Goal: Task Accomplishment & Management: Use online tool/utility

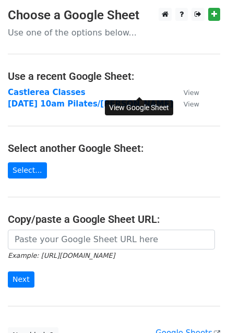
click at [184, 92] on small "View" at bounding box center [192, 93] width 16 height 8
click at [27, 167] on link "Select..." at bounding box center [27, 170] width 39 height 16
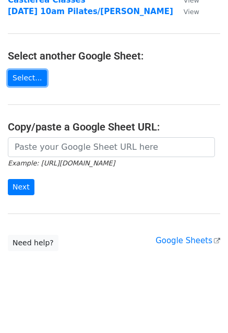
scroll to position [30, 0]
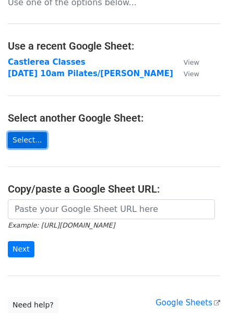
click at [27, 144] on link "Select..." at bounding box center [27, 140] width 39 height 16
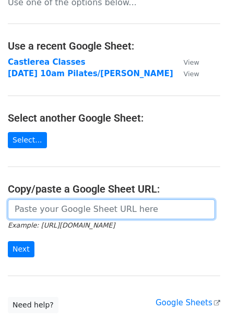
click at [59, 210] on input "url" at bounding box center [111, 209] width 207 height 20
paste input "https://docs.google.com/spreadsheets/d/1YHVuCyesDyZ_elMhGnN1ZdmVXxwoieXgaojT2KJ…"
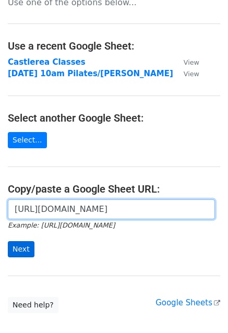
type input "https://docs.google.com/spreadsheets/d/1YHVuCyesDyZ_elMhGnN1ZdmVXxwoieXgaojT2KJ…"
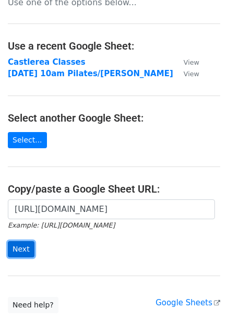
click at [20, 243] on input "Next" at bounding box center [21, 249] width 27 height 16
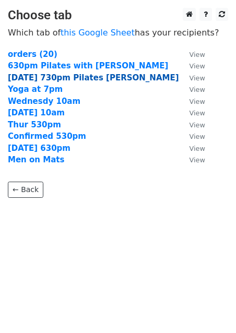
click at [58, 74] on strong "Monday 730pm Pilates Siobhan" at bounding box center [93, 77] width 171 height 9
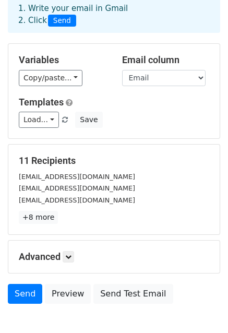
scroll to position [113, 0]
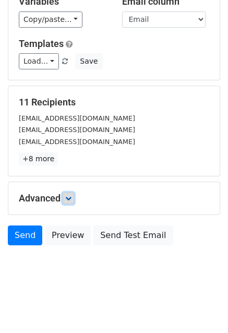
click at [70, 198] on icon at bounding box center [68, 198] width 6 height 6
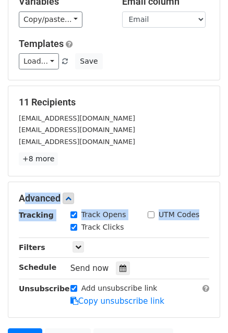
drag, startPoint x: 228, startPoint y: 216, endPoint x: 223, endPoint y: 175, distance: 40.5
click at [223, 175] on main "New Campaign Daily emails left: 27 Google Sheet: Castlerea Classes 1. Write you…" at bounding box center [114, 124] width 228 height 458
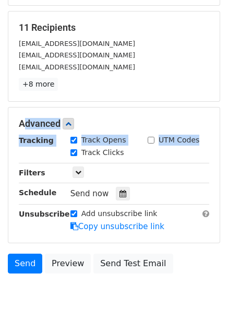
scroll to position [186, 0]
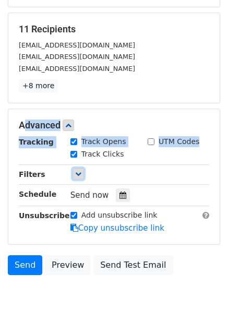
click at [78, 173] on icon at bounding box center [78, 174] width 6 height 6
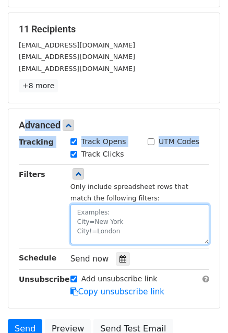
click at [91, 222] on textarea at bounding box center [139, 224] width 139 height 40
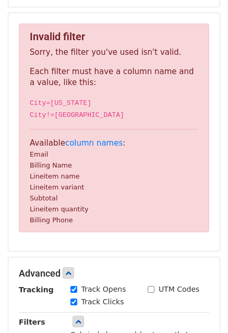
type textarea "Billing name Email"
click at [119, 250] on div "Invalid filter Sorry, the filter you've used isn't valid. Each filter must have…" at bounding box center [113, 132] width 211 height 238
drag, startPoint x: 29, startPoint y: 155, endPoint x: 67, endPoint y: 167, distance: 39.6
click at [67, 167] on p "Available column names : Email Billing Name Lineitem name Lineitem variant Subt…" at bounding box center [114, 182] width 169 height 88
copy p "Email Billing Name"
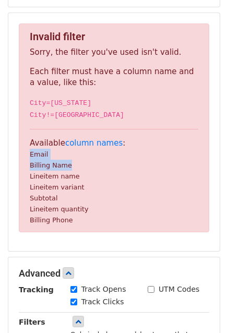
click at [150, 250] on div "Invalid filter Sorry, the filter you've used isn't valid. Each filter must have…" at bounding box center [113, 132] width 211 height 238
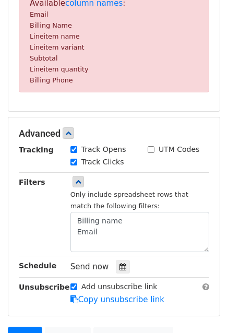
scroll to position [327, 0]
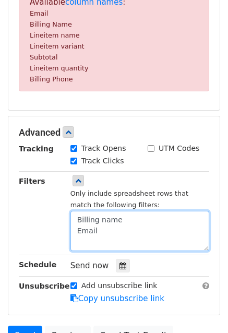
drag, startPoint x: 84, startPoint y: 236, endPoint x: 64, endPoint y: 212, distance: 30.7
click at [64, 212] on div "Only include spreadsheet rows that match the following filters: Billing name Em…" at bounding box center [140, 213] width 155 height 76
paste textarea "Email Billing Name"
type textarea "Email Billing Name"
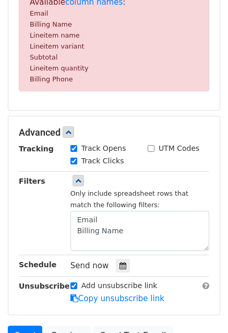
scroll to position [429, 0]
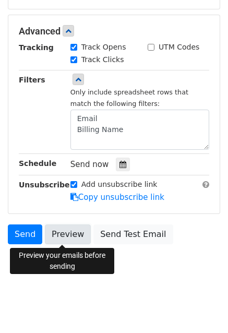
click at [56, 237] on link "Preview" at bounding box center [68, 234] width 46 height 20
click at [65, 235] on link "Preview" at bounding box center [68, 234] width 46 height 20
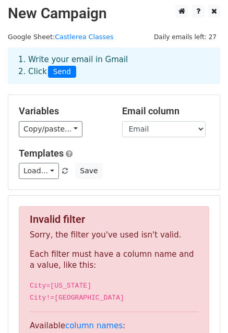
scroll to position [0, 0]
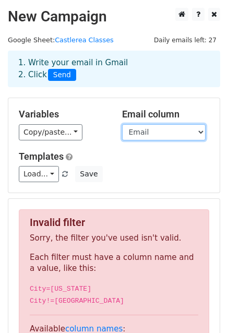
click at [180, 127] on select "Email Billing Name Lineitem name Lineitem variant Subtotal Lineitem quantity Bi…" at bounding box center [164, 132] width 84 height 16
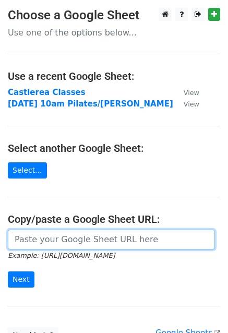
click at [44, 240] on input "url" at bounding box center [111, 240] width 207 height 20
paste input "https://docs.google.com/spreadsheets/d/1YHVuCyesDyZ_elMhGnN1ZdmVXxwoieXgaojT2KJ…"
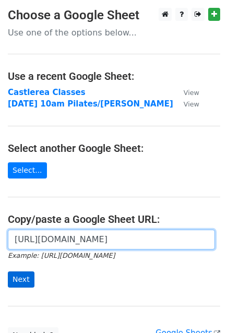
type input "https://docs.google.com/spreadsheets/d/1YHVuCyesDyZ_elMhGnN1ZdmVXxwoieXgaojT2KJ…"
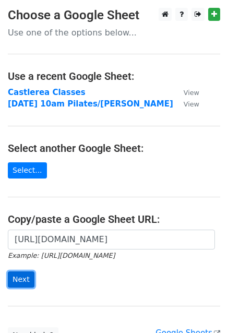
click at [18, 281] on input "Next" at bounding box center [21, 279] width 27 height 16
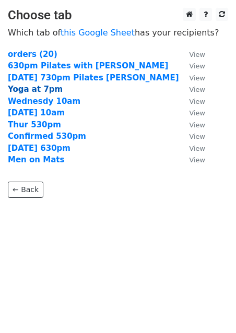
click at [37, 88] on strong "Yoga at 7pm" at bounding box center [35, 89] width 55 height 9
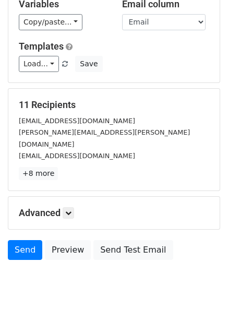
scroll to position [112, 0]
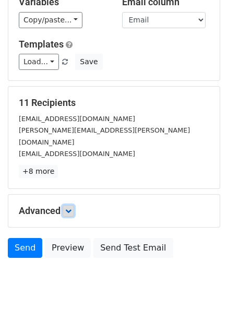
click at [72, 208] on icon at bounding box center [68, 211] width 6 height 6
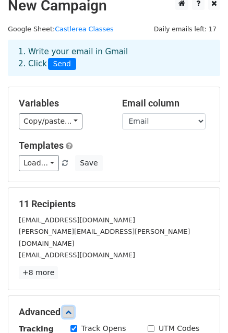
scroll to position [0, 0]
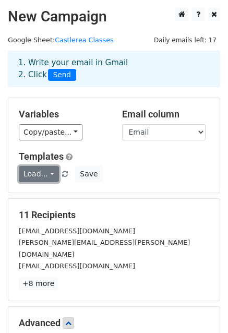
click at [44, 176] on link "Load..." at bounding box center [39, 174] width 40 height 16
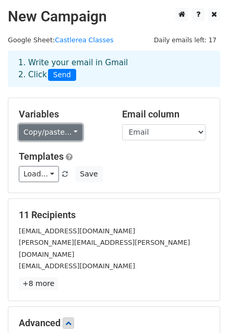
click at [65, 132] on link "Copy/paste..." at bounding box center [51, 132] width 64 height 16
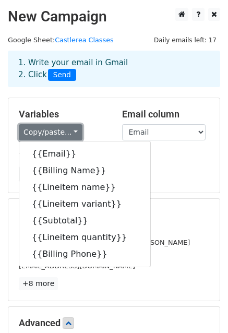
click at [65, 132] on link "Copy/paste..." at bounding box center [51, 132] width 64 height 16
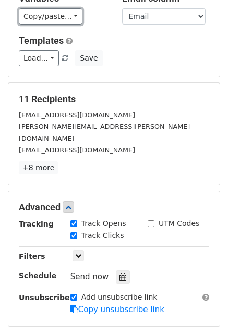
scroll to position [136, 0]
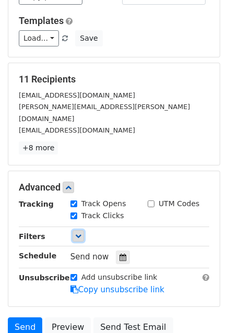
click at [79, 233] on icon at bounding box center [78, 236] width 6 height 6
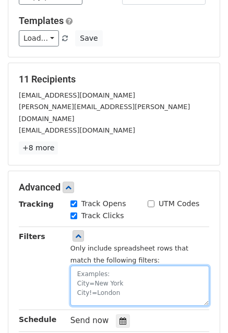
click at [86, 266] on textarea at bounding box center [139, 286] width 139 height 40
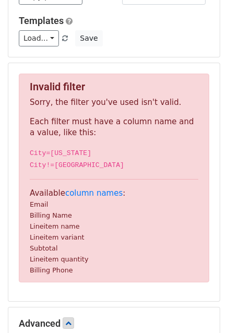
scroll to position [230, 0]
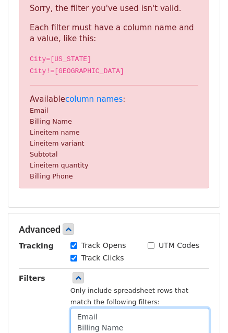
type textarea "Email Billing Name"
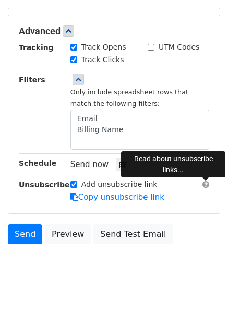
scroll to position [429, 0]
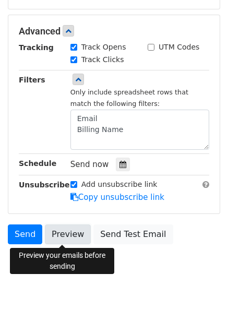
click at [66, 233] on link "Preview" at bounding box center [68, 234] width 46 height 20
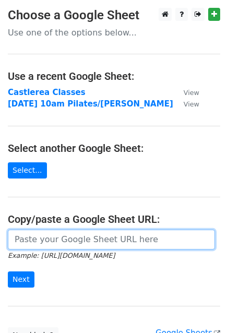
click at [31, 241] on input "url" at bounding box center [111, 240] width 207 height 20
paste input "https://docs.google.com/spreadsheets/d/1YHVuCyesDyZ_elMhGnN1ZdmVXxwoieXgaojT2KJ…"
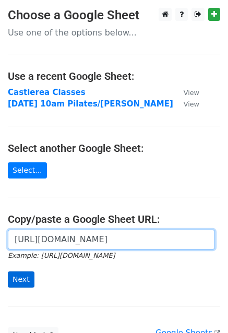
type input "https://docs.google.com/spreadsheets/d/1YHVuCyesDyZ_elMhGnN1ZdmVXxwoieXgaojT2KJ…"
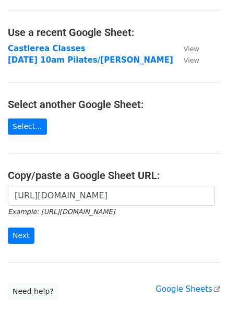
scroll to position [50, 0]
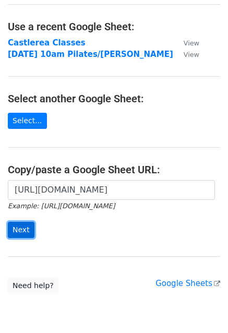
click at [14, 233] on input "Next" at bounding box center [21, 230] width 27 height 16
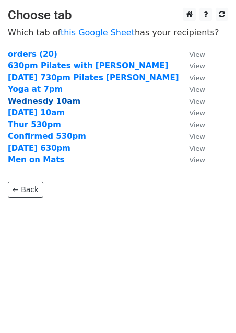
click at [49, 102] on strong "Wednesdy 10am" at bounding box center [44, 101] width 73 height 9
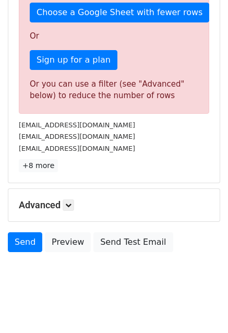
scroll to position [338, 0]
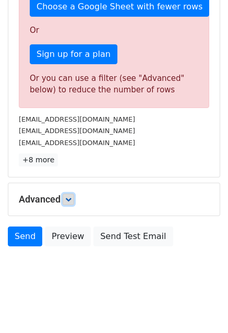
click at [71, 199] on icon at bounding box center [68, 199] width 6 height 6
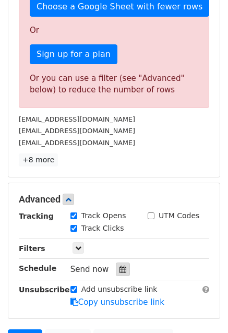
click at [120, 269] on icon at bounding box center [123, 269] width 7 height 7
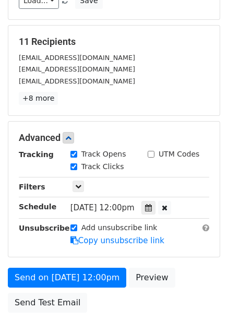
scroll to position [187, 0]
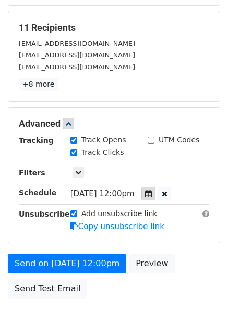
click at [152, 192] on icon at bounding box center [148, 193] width 7 height 7
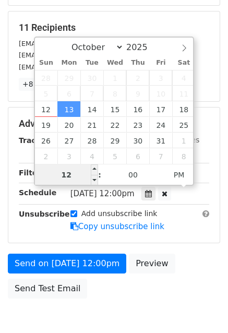
click at [70, 181] on input "12" at bounding box center [67, 174] width 64 height 21
type input "[DATE] 11:00"
type input "11"
click at [92, 181] on span at bounding box center [94, 180] width 7 height 10
type input "[DATE] 10:00"
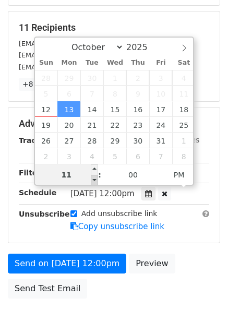
type input "10"
click at [92, 181] on span at bounding box center [94, 180] width 7 height 10
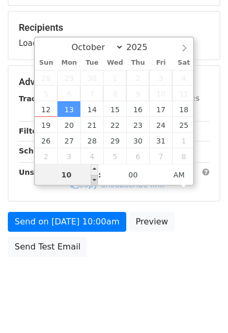
type input "[DATE] 09:00"
type input "09"
click at [92, 181] on span at bounding box center [94, 180] width 7 height 10
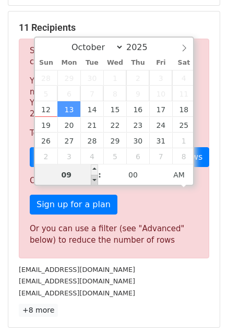
type input "[DATE] 08:00"
type input "08"
click at [92, 181] on span at bounding box center [94, 180] width 7 height 10
type input "[DATE] 09:00"
type input "09"
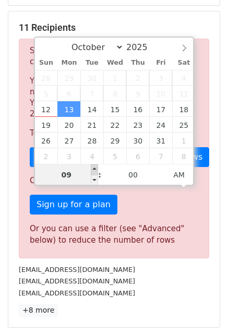
click at [94, 169] on span at bounding box center [94, 169] width 7 height 10
click at [96, 165] on span at bounding box center [94, 169] width 7 height 10
type input "[DATE] 10:00"
type input "10"
type input "[DATE] 11:00"
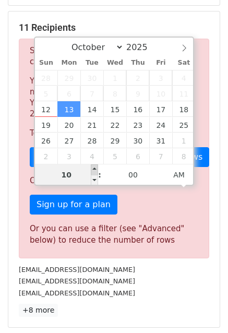
type input "11"
click at [96, 165] on span at bounding box center [94, 169] width 7 height 10
type input "[DATE] 12:00"
type input "12"
click at [96, 165] on span at bounding box center [94, 169] width 7 height 10
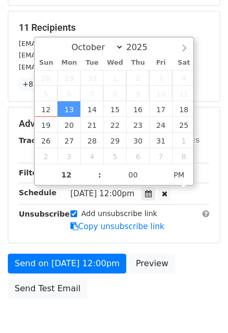
click at [208, 261] on div "Send on [DATE] 12:00pm Preview Send Test Email" at bounding box center [114, 279] width 228 height 50
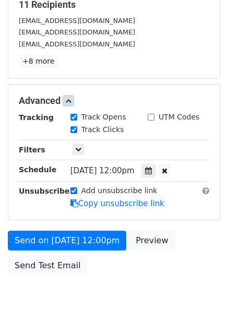
scroll to position [211, 0]
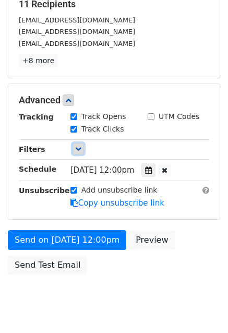
click at [78, 149] on icon at bounding box center [78, 149] width 6 height 6
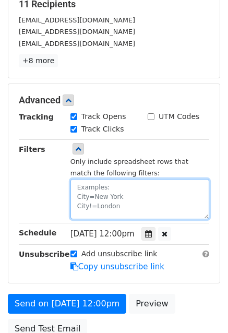
click at [86, 187] on textarea at bounding box center [139, 199] width 139 height 40
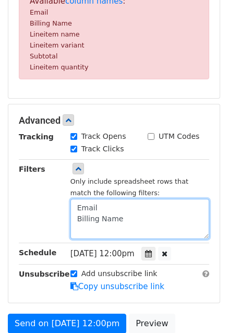
scroll to position [442, 0]
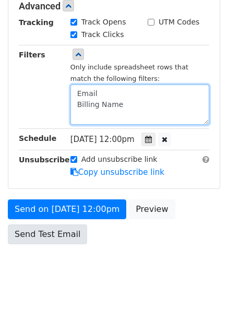
type textarea "Email Billing Name"
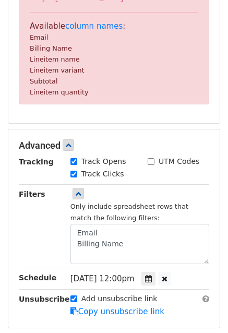
scroll to position [274, 0]
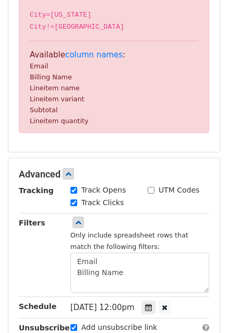
click at [190, 148] on div "Invalid filter Sorry, the filter you've used isn't valid. Each filter must have…" at bounding box center [113, 38] width 211 height 227
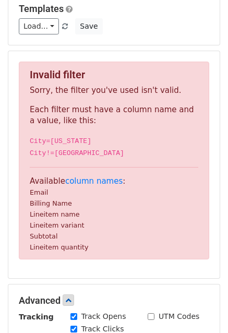
scroll to position [136, 0]
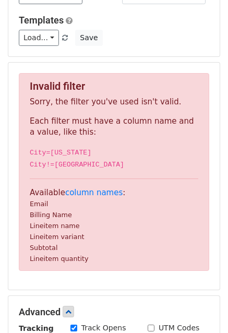
click at [37, 204] on small "Email" at bounding box center [39, 204] width 18 height 8
click at [87, 191] on link "column names" at bounding box center [93, 192] width 57 height 9
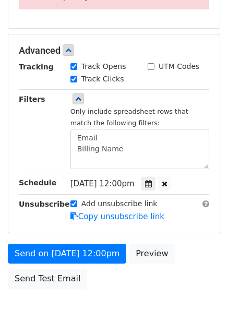
scroll to position [400, 0]
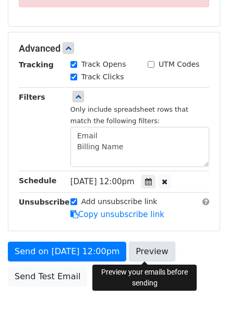
click at [146, 254] on link "Preview" at bounding box center [152, 252] width 46 height 20
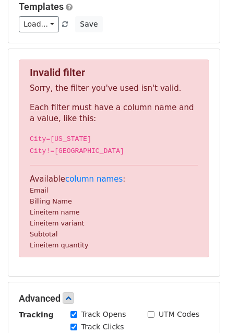
scroll to position [150, 0]
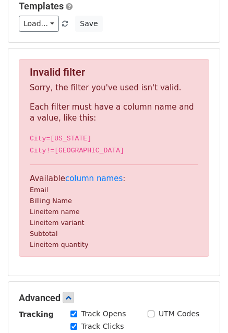
click at [33, 191] on small "Email" at bounding box center [39, 190] width 18 height 8
drag, startPoint x: 29, startPoint y: 190, endPoint x: 69, endPoint y: 197, distance: 40.4
click at [69, 197] on p "Available column names : Email Billing Name Lineitem name Lineitem variant Subt…" at bounding box center [114, 211] width 169 height 77
copy p "Email Billing Name"
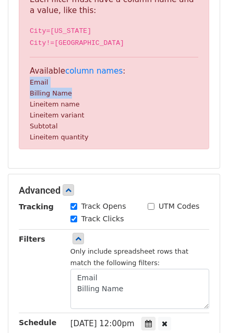
scroll to position [310, 0]
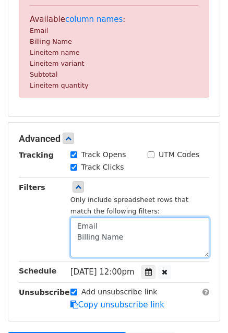
drag, startPoint x: 115, startPoint y: 238, endPoint x: 67, endPoint y: 225, distance: 49.6
click at [67, 225] on div "Only include spreadsheet rows that match the following filters: Email Billing N…" at bounding box center [140, 220] width 155 height 76
paste textarea "Email Billing Name"
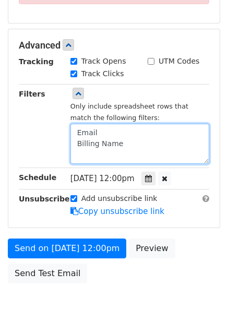
scroll to position [442, 0]
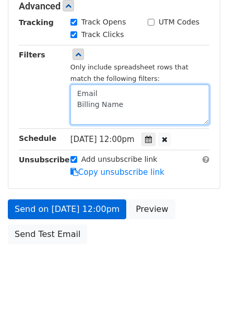
type textarea "Email Billing Name"
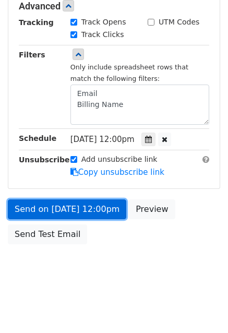
click at [48, 214] on link "Send on [DATE] 12:00pm" at bounding box center [67, 209] width 119 height 20
